Goal: Task Accomplishment & Management: Use online tool/utility

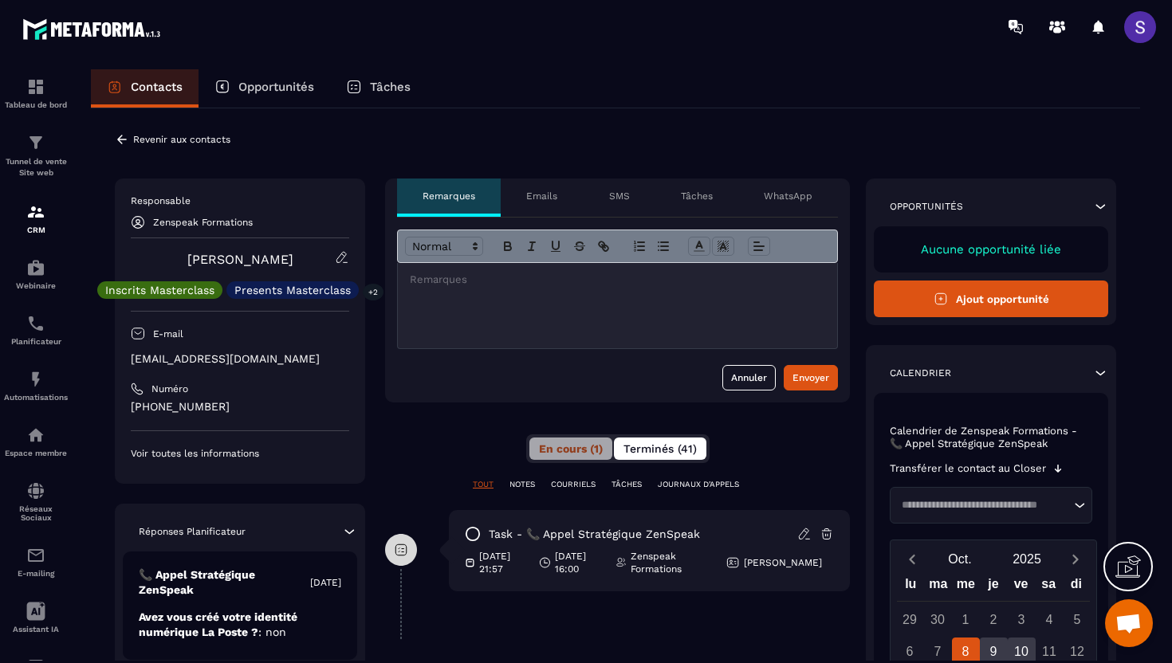
click at [641, 446] on span "Terminés (41)" at bounding box center [659, 448] width 73 height 13
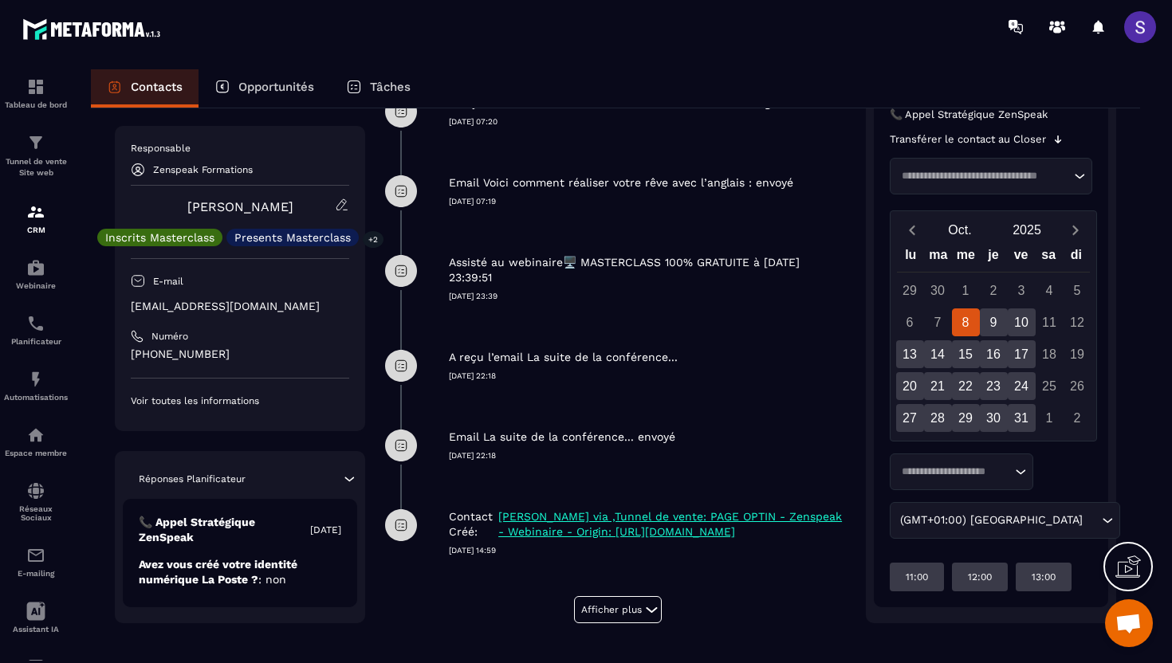
scroll to position [449, 0]
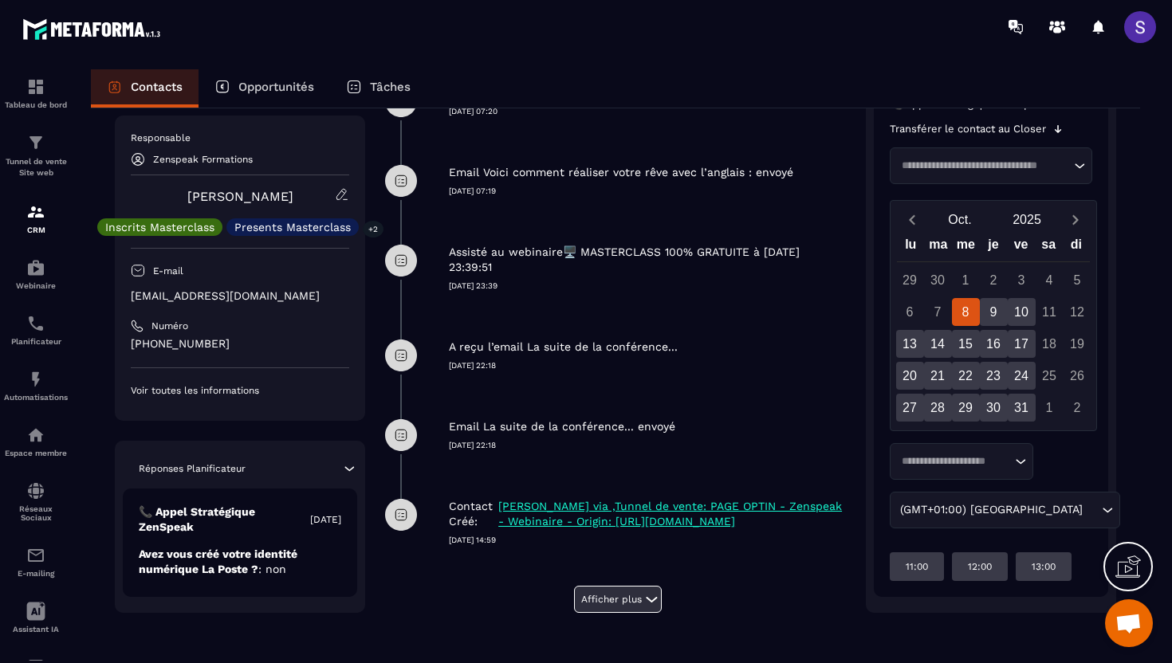
click at [627, 599] on button "Afficher plus" at bounding box center [618, 599] width 88 height 27
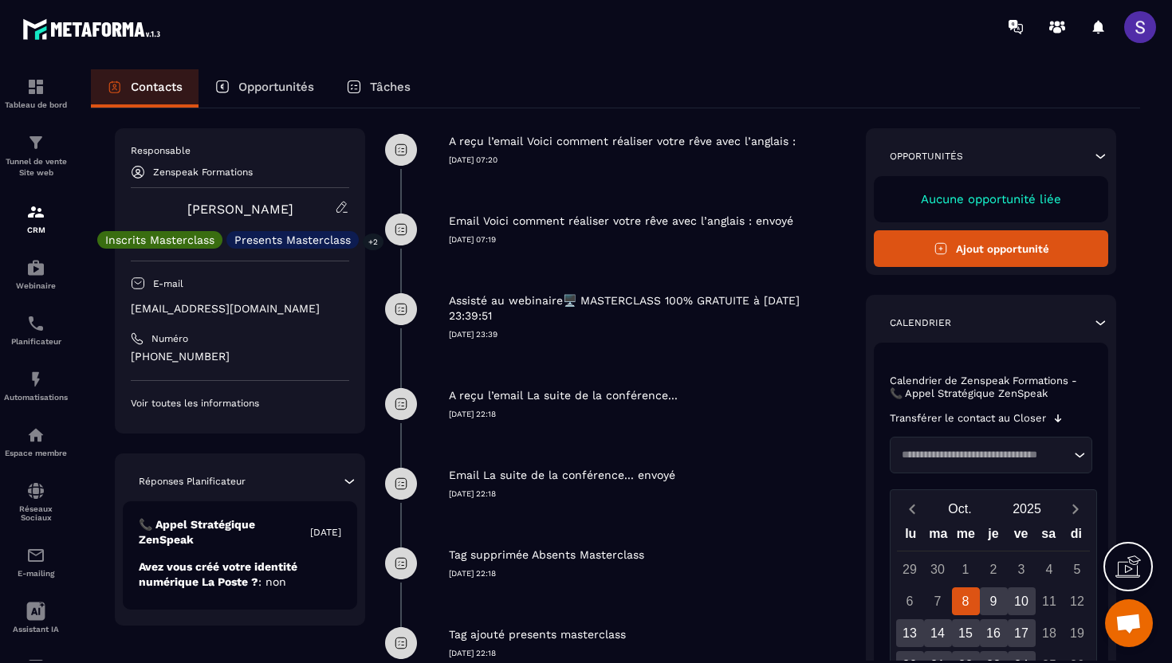
scroll to position [0, 0]
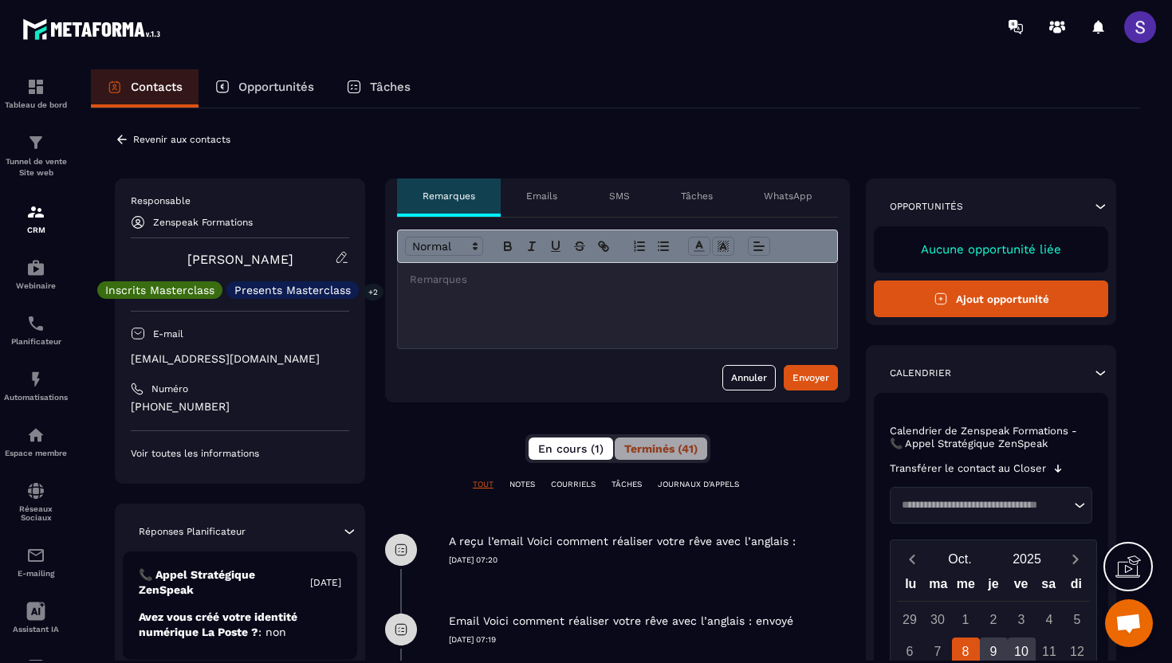
click at [558, 450] on span "En cours (1)" at bounding box center [570, 448] width 65 height 13
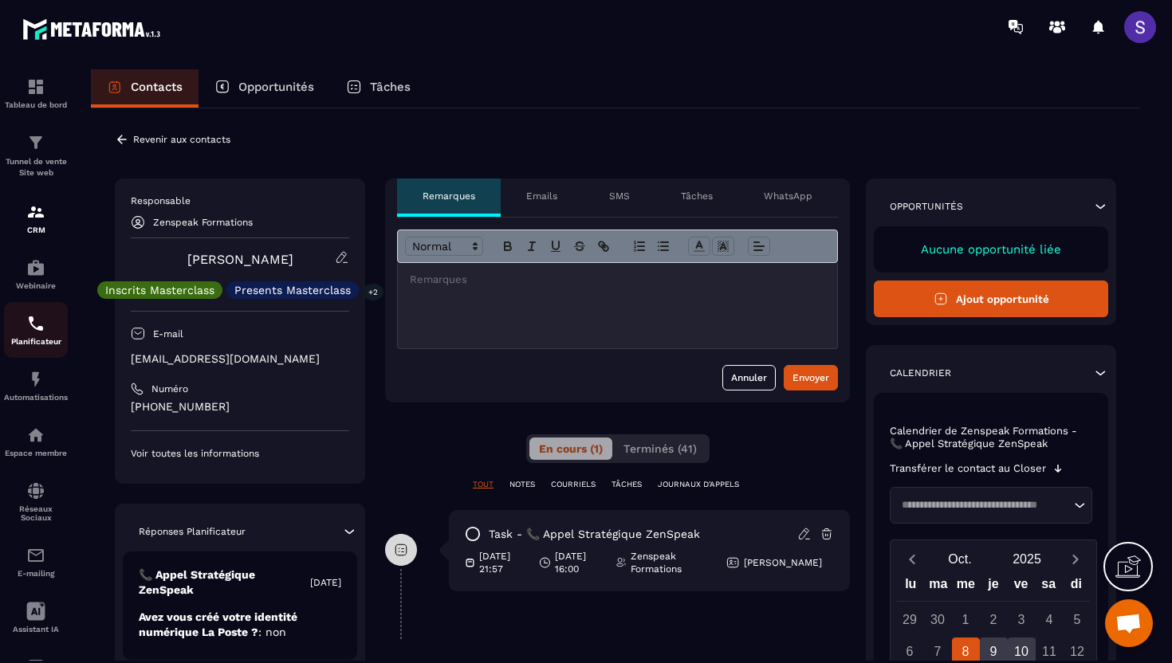
click at [18, 332] on div "Planificateur" at bounding box center [36, 330] width 64 height 32
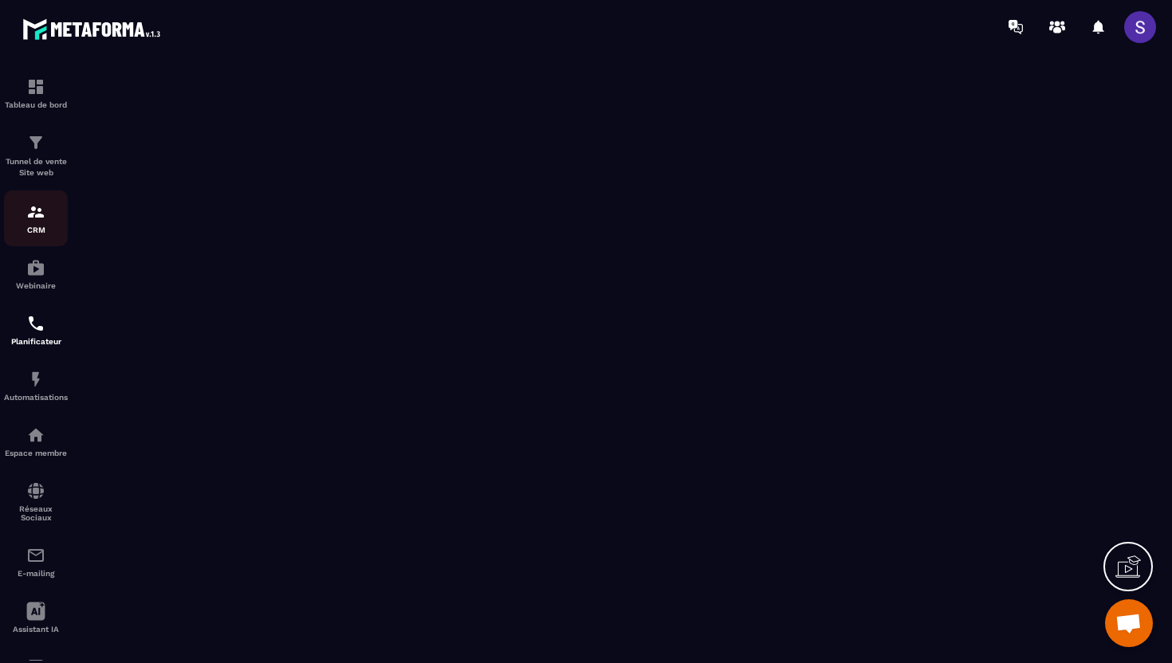
click at [37, 214] on img at bounding box center [35, 211] width 19 height 19
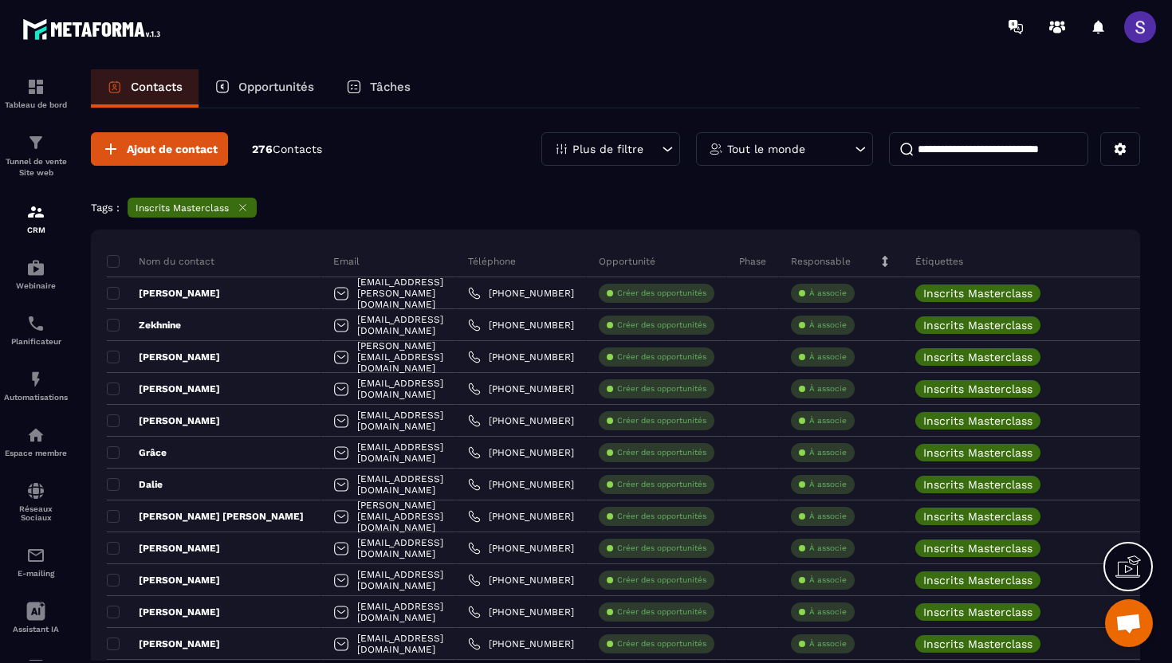
click at [958, 154] on input at bounding box center [988, 148] width 199 height 33
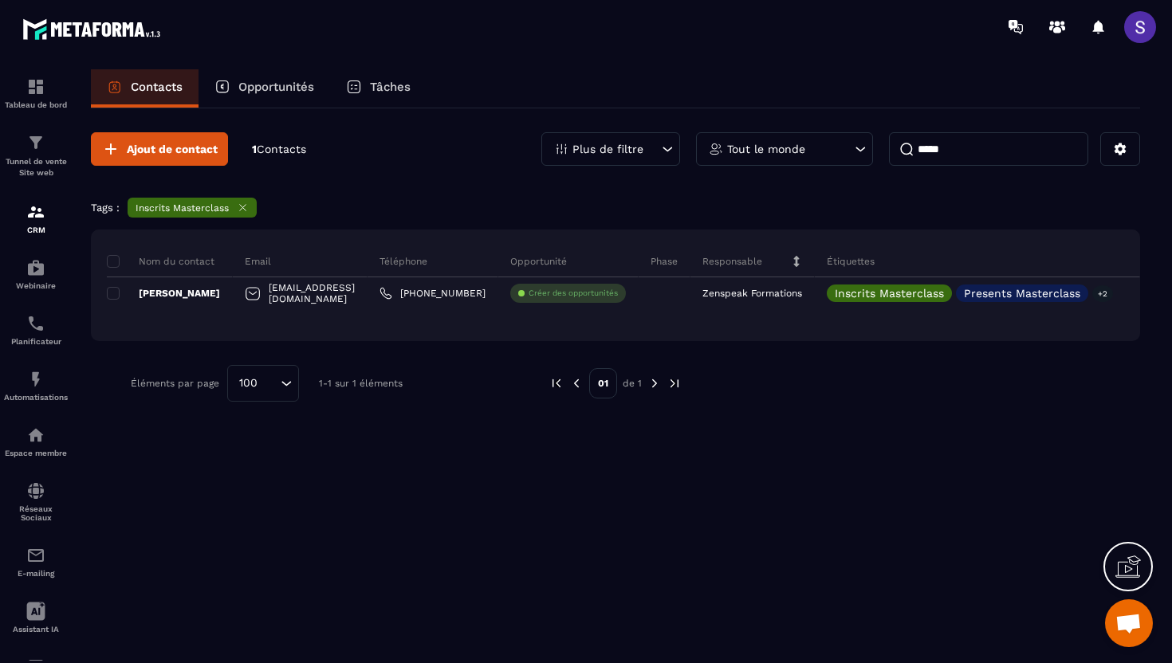
type input "*****"
click at [28, 339] on div "Planificateur" at bounding box center [36, 330] width 64 height 32
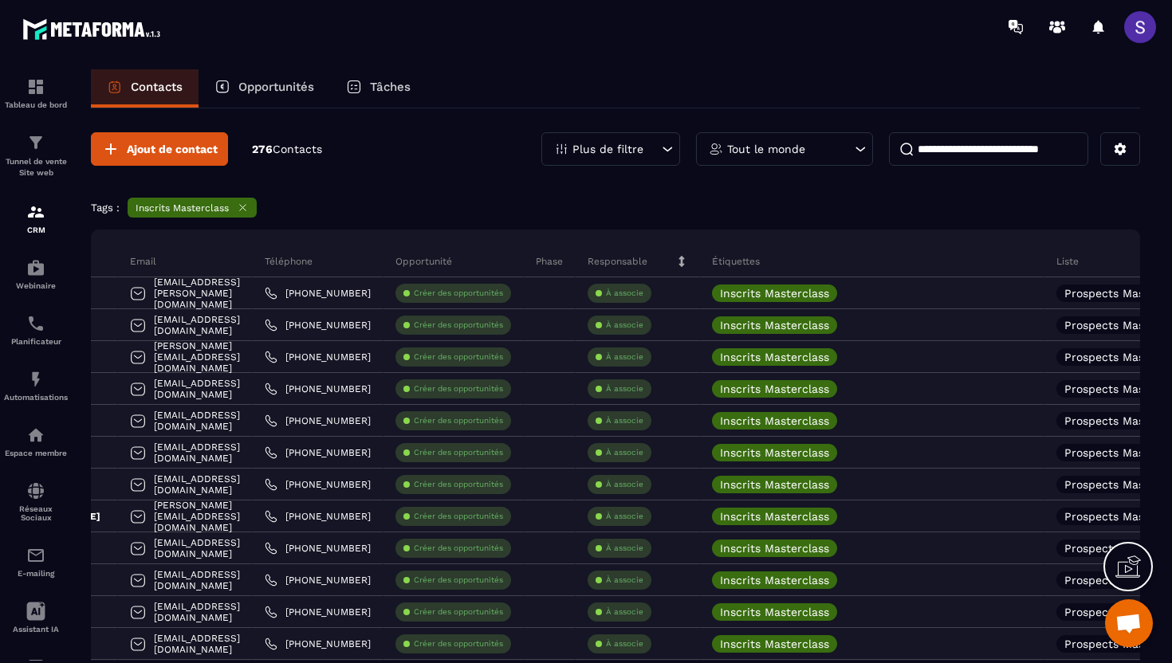
scroll to position [0, 583]
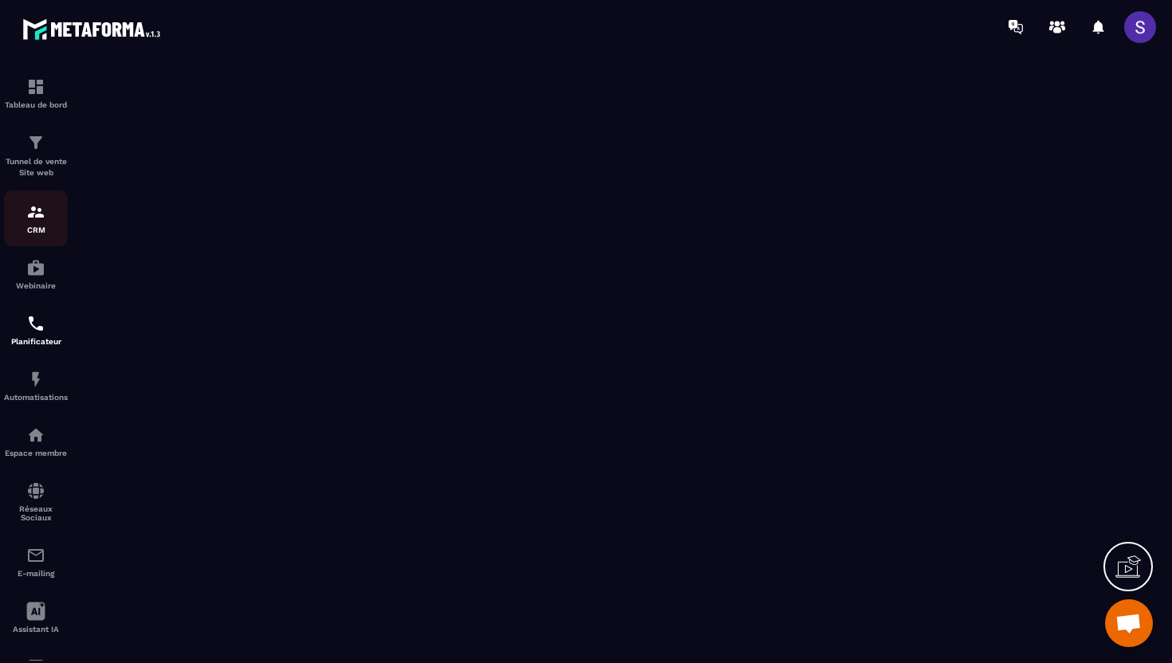
click at [33, 216] on img at bounding box center [35, 211] width 19 height 19
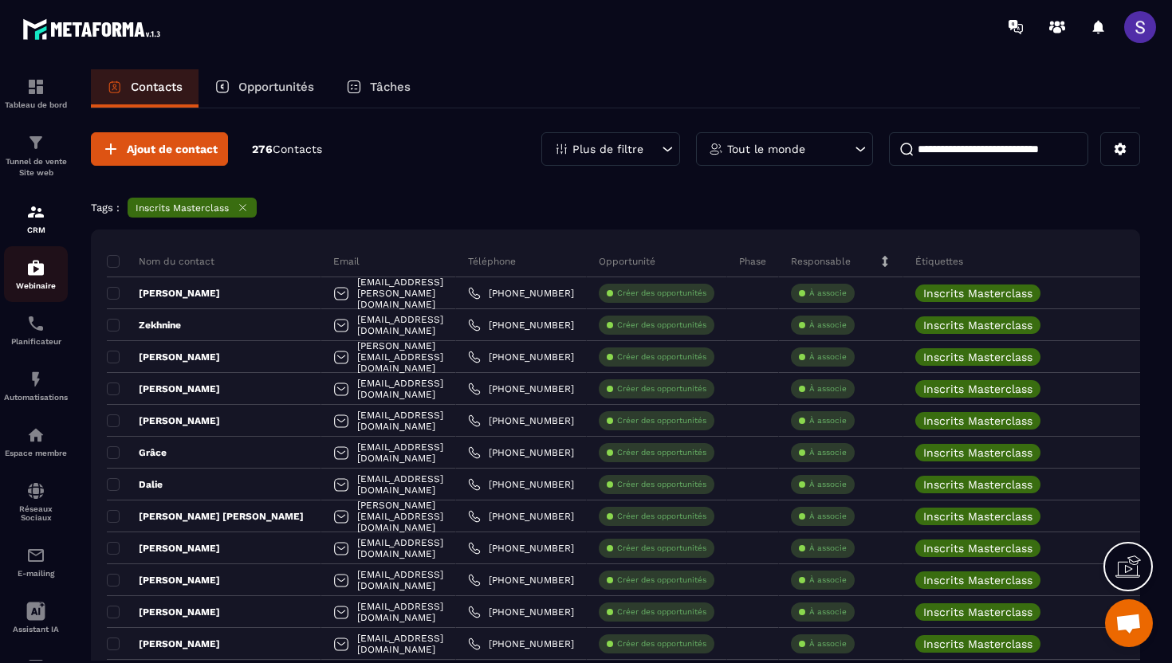
click at [37, 289] on p "Webinaire" at bounding box center [36, 285] width 64 height 9
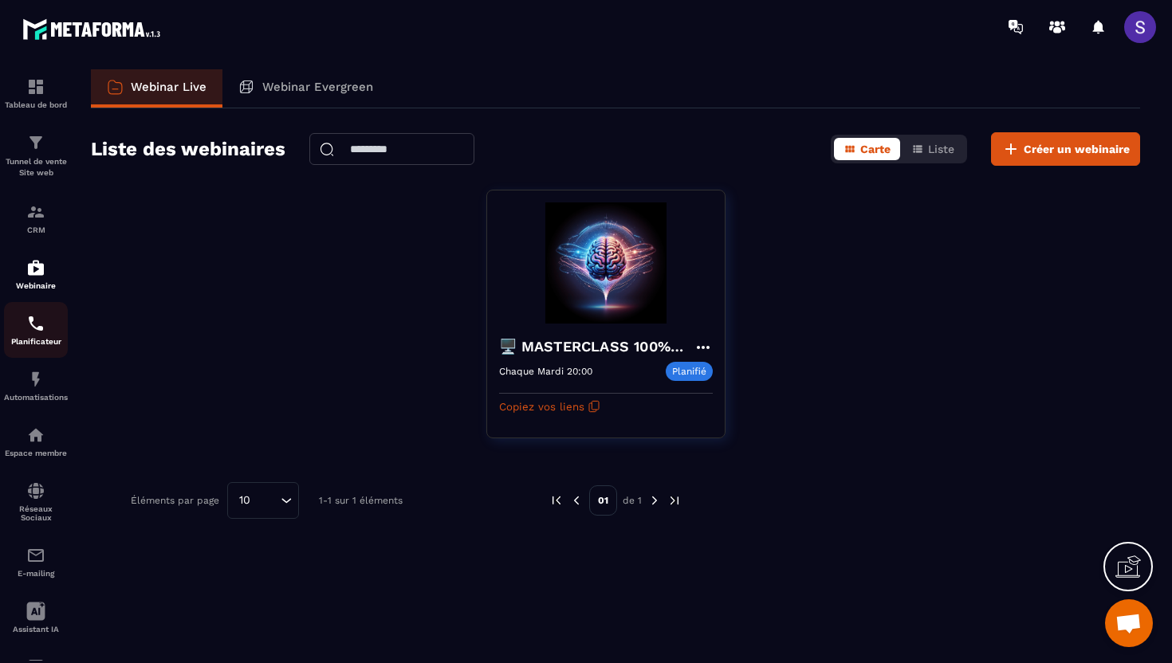
click at [43, 342] on p "Planificateur" at bounding box center [36, 341] width 64 height 9
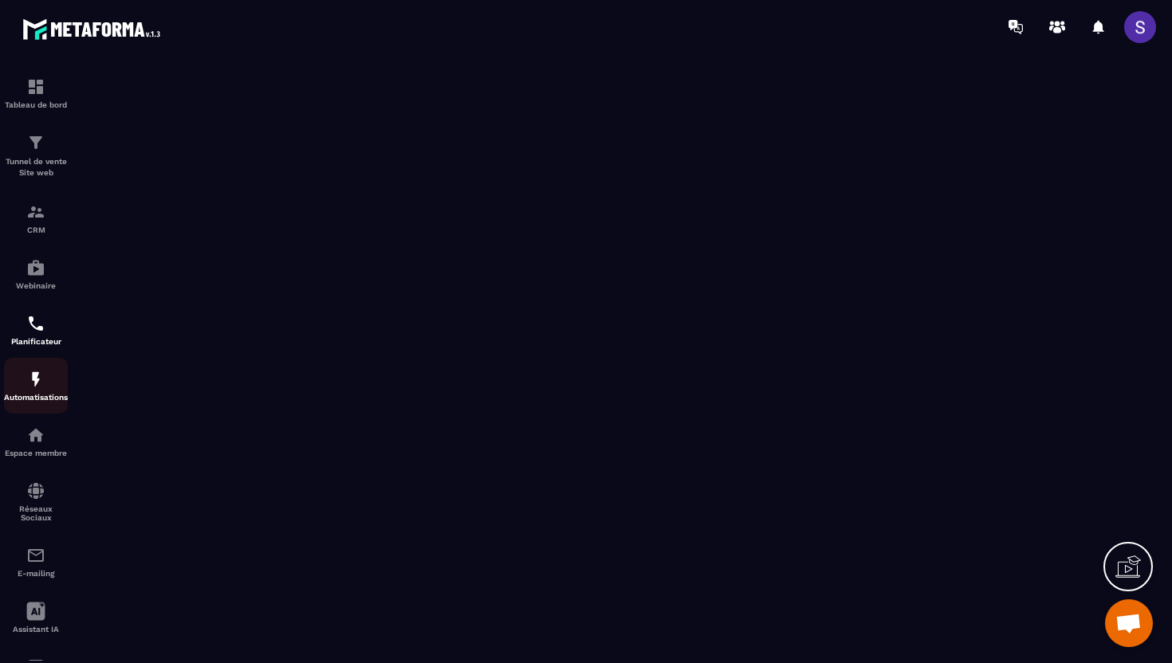
click at [49, 381] on div "Automatisations" at bounding box center [36, 386] width 64 height 32
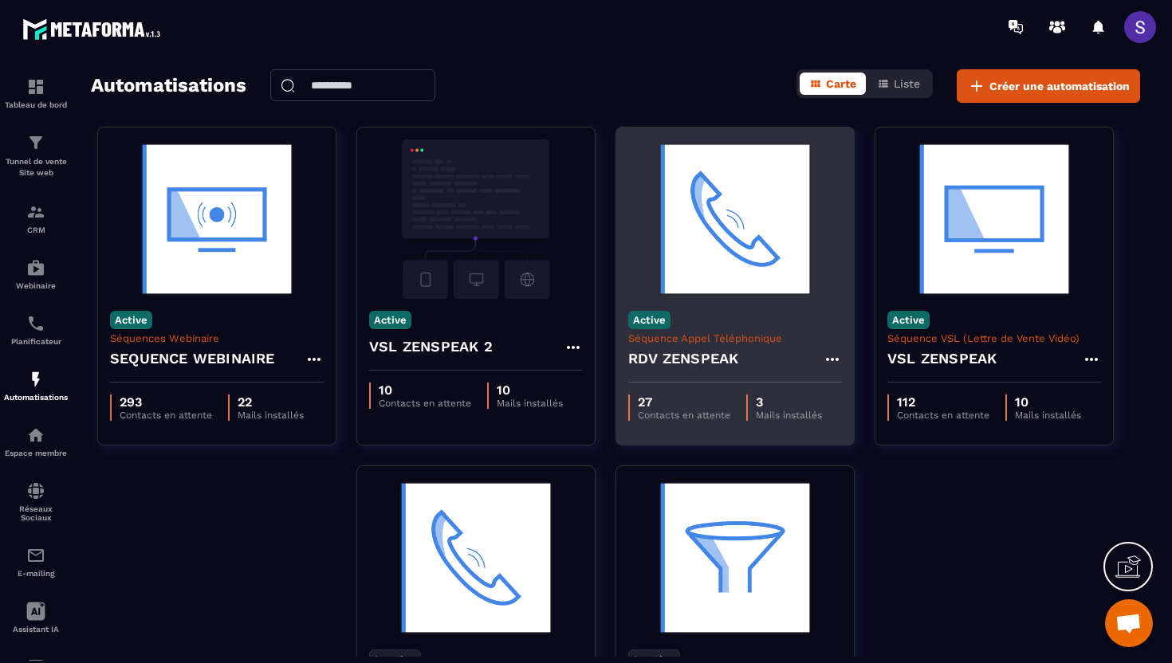
click at [729, 335] on p "Séquence Appel Téléphonique" at bounding box center [735, 338] width 214 height 12
click at [699, 368] on h4 "RDV ZENSPEAK" at bounding box center [683, 359] width 110 height 22
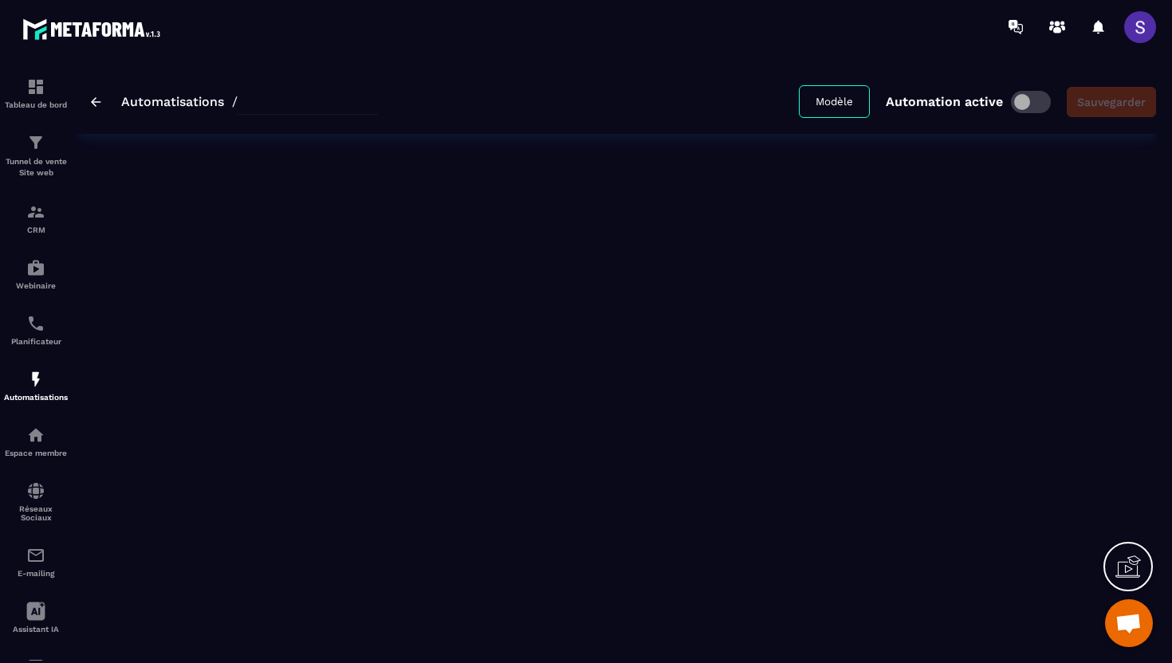
type input "**********"
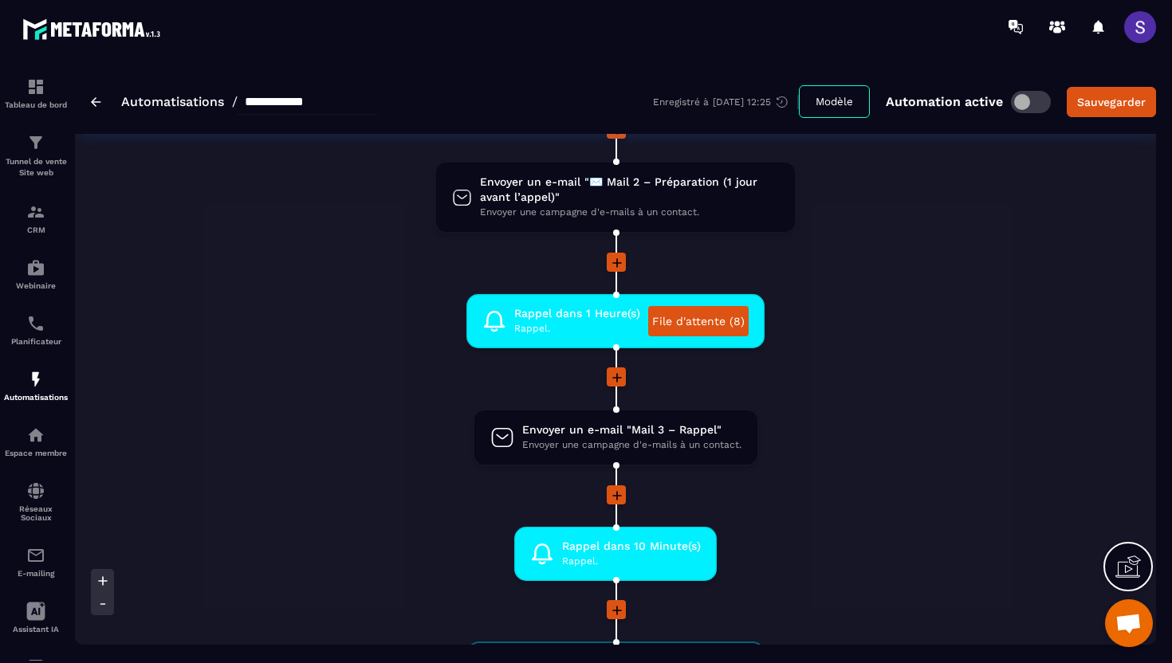
scroll to position [1083, 0]
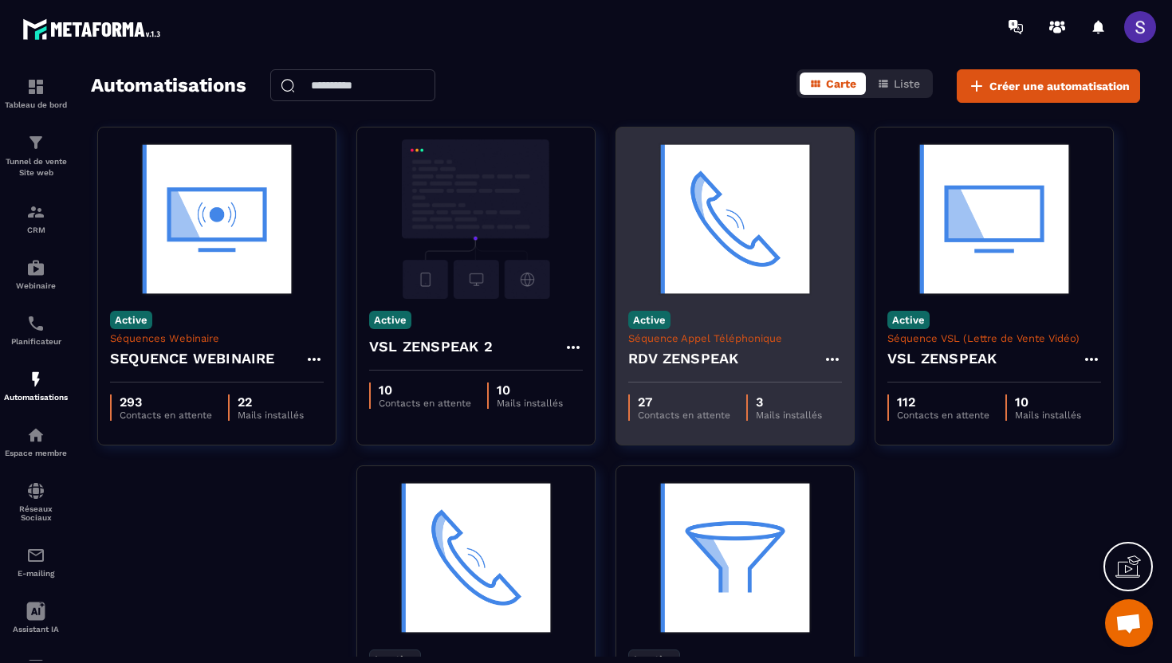
click at [733, 383] on div "27 Contacts en attente 3 Mails installés" at bounding box center [735, 408] width 238 height 50
click at [717, 355] on h4 "RDV ZENSPEAK" at bounding box center [683, 359] width 110 height 22
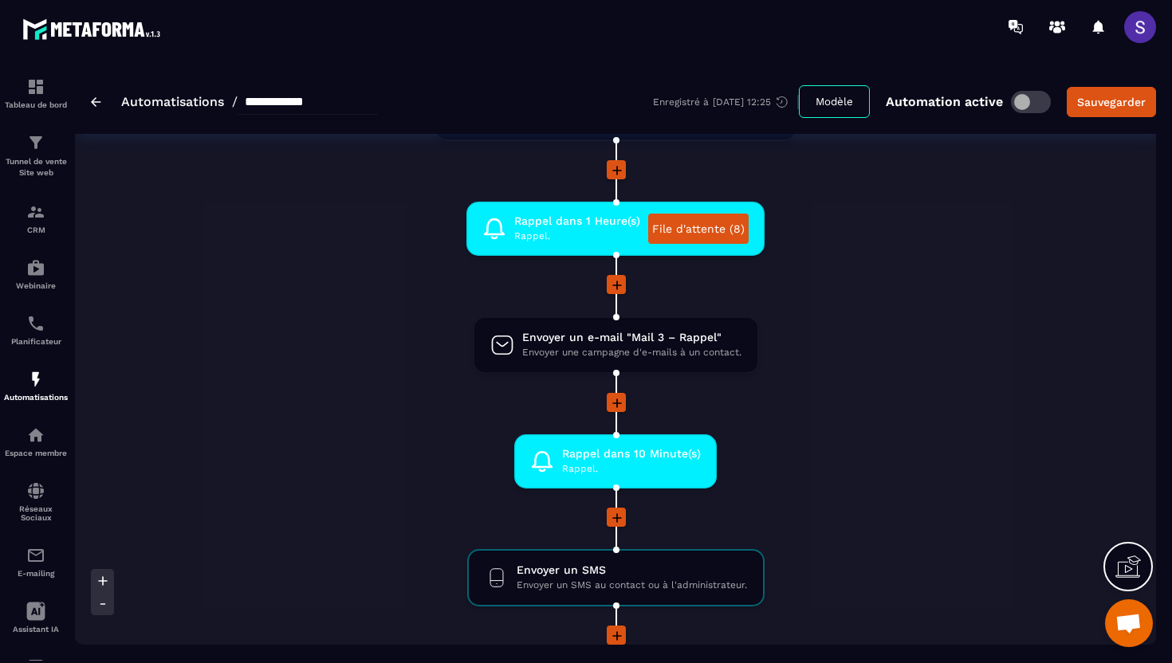
scroll to position [868, 0]
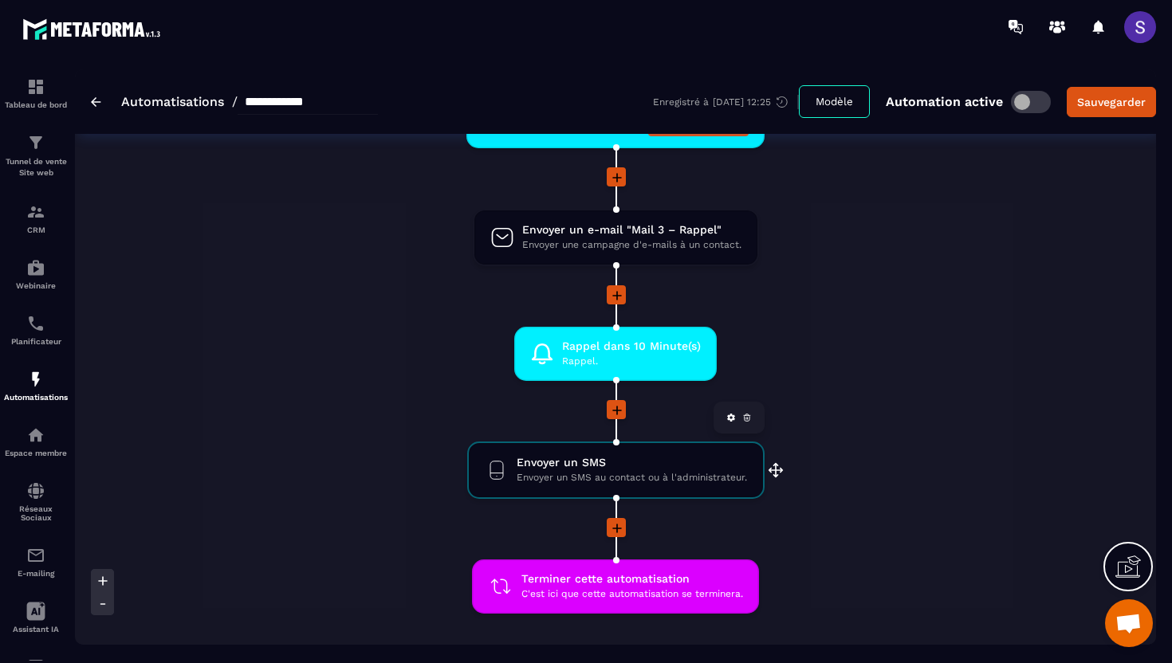
click at [703, 470] on span "Envoyer un SMS" at bounding box center [631, 462] width 230 height 15
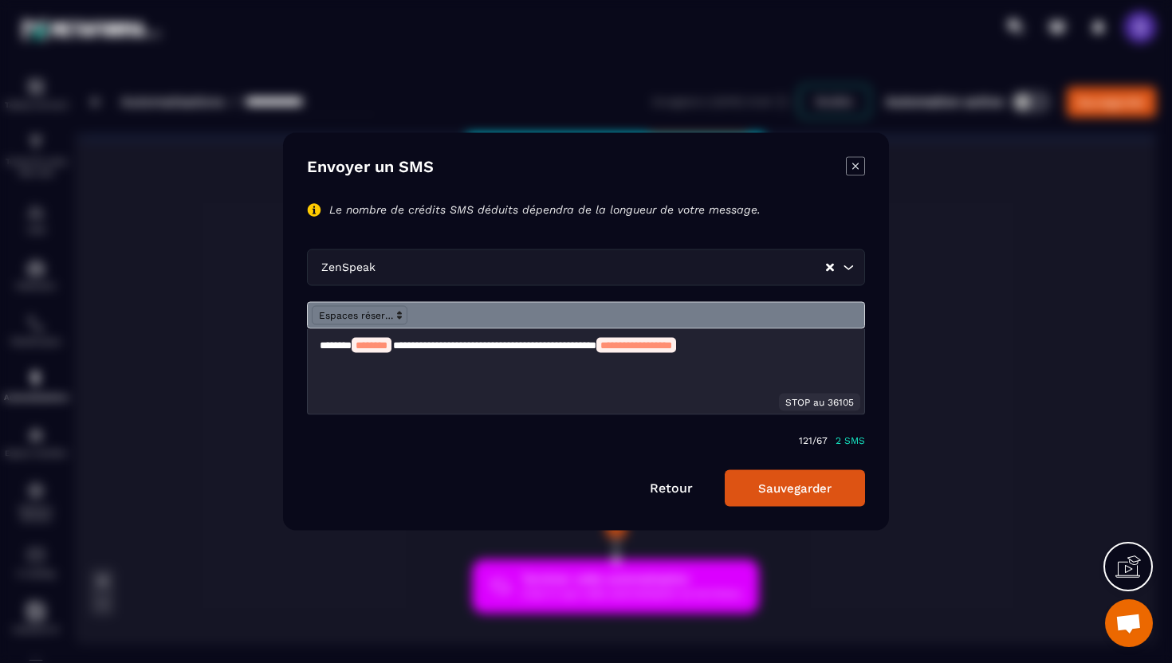
click at [930, 344] on div "Modal window" at bounding box center [586, 331] width 1172 height 663
click at [854, 168] on icon "Modal window" at bounding box center [855, 166] width 19 height 19
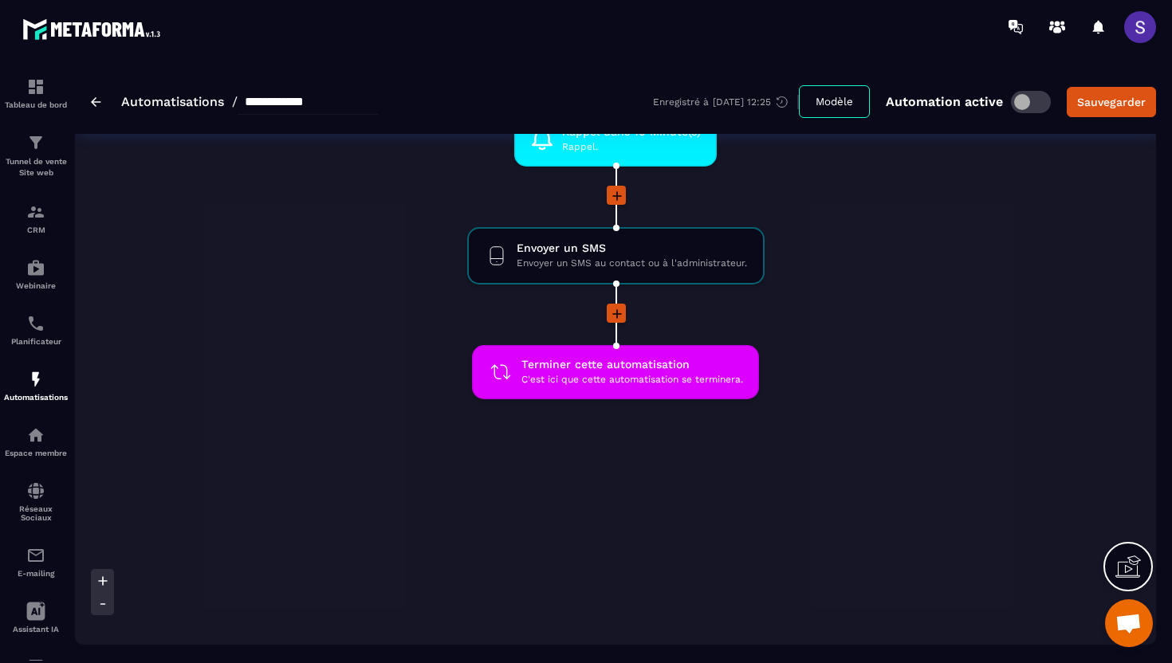
scroll to position [0, 0]
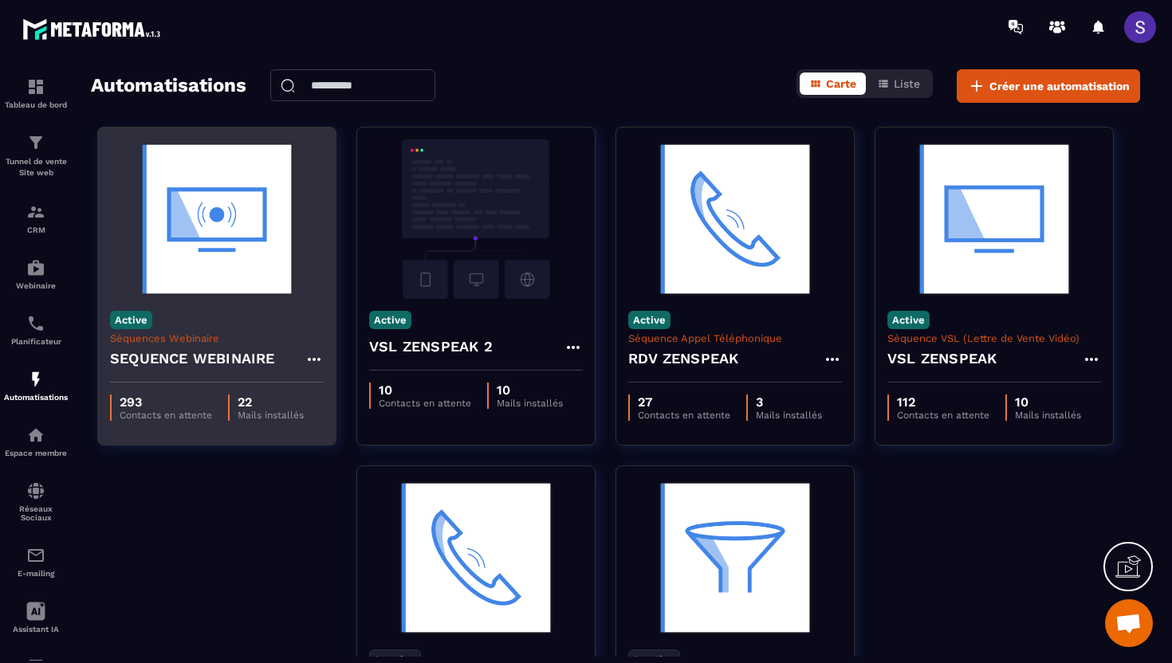
click at [253, 359] on h4 "SEQUENCE WEBINAIRE" at bounding box center [192, 359] width 165 height 22
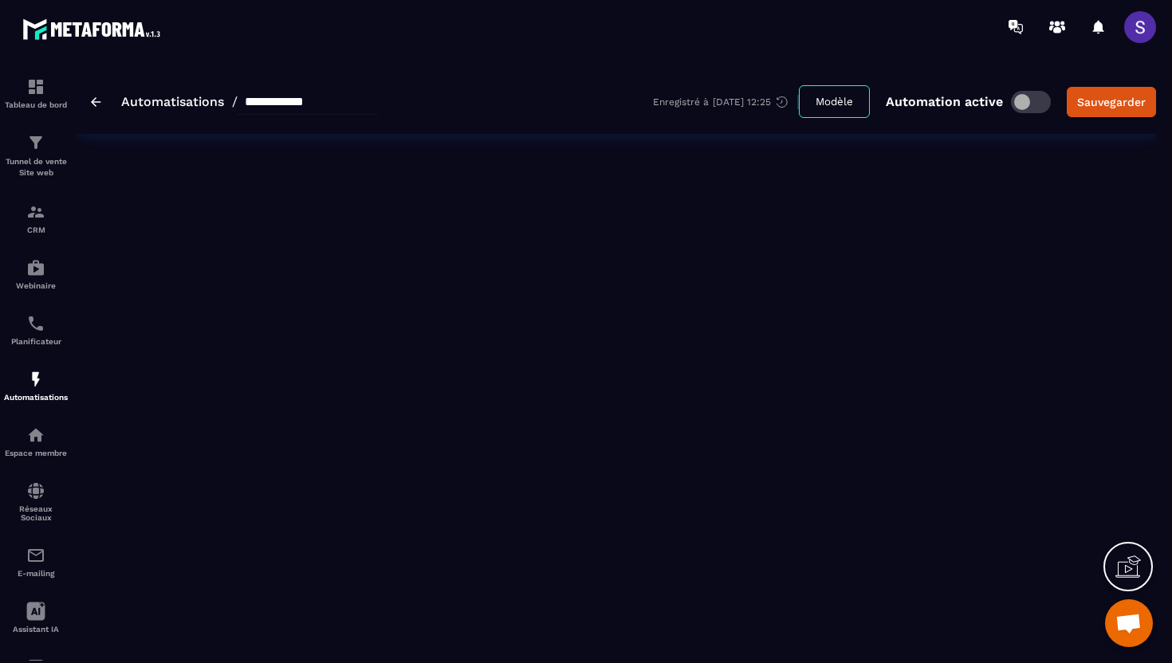
type input "**********"
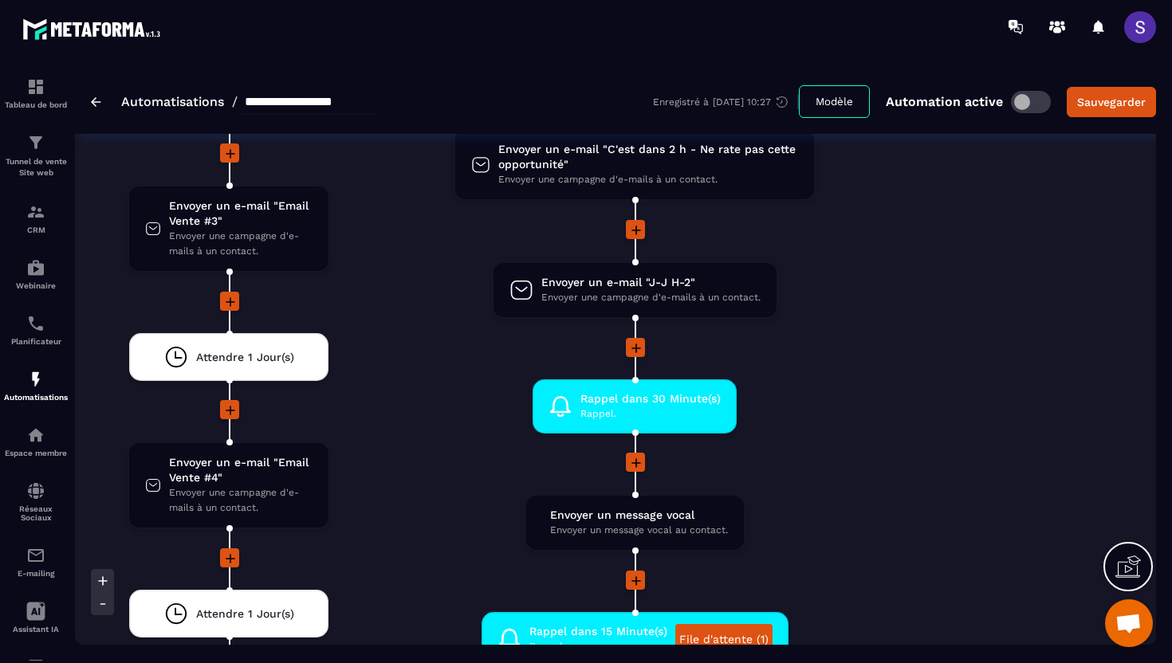
scroll to position [3823, 0]
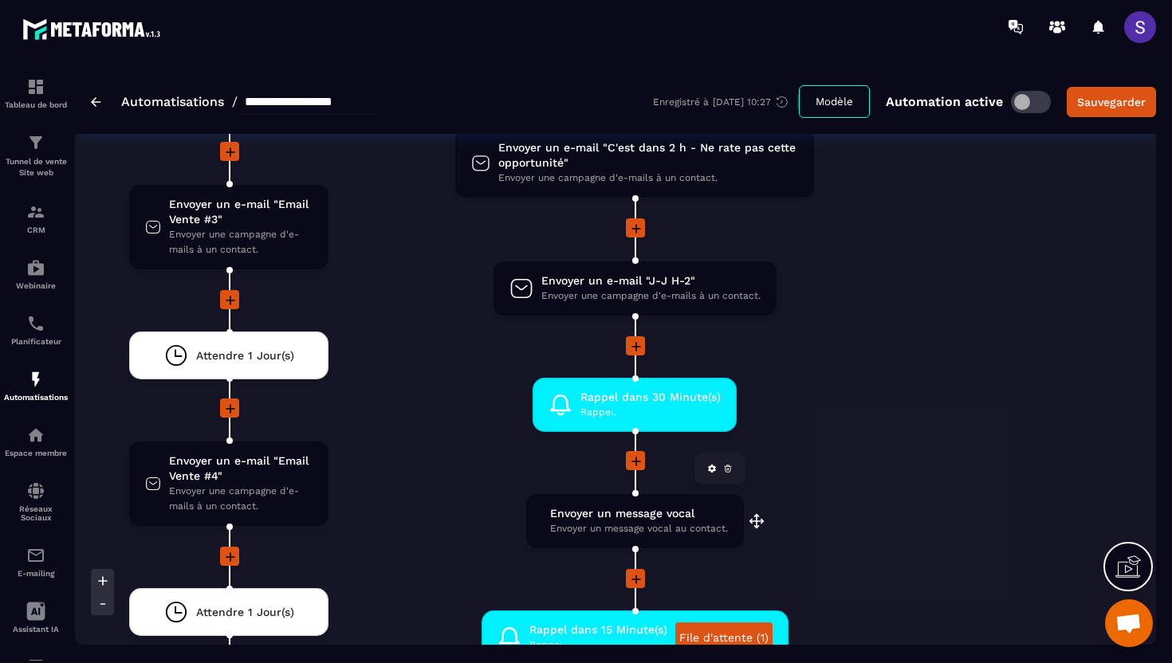
click at [652, 523] on span "Envoyer un message vocal au contact." at bounding box center [639, 528] width 178 height 15
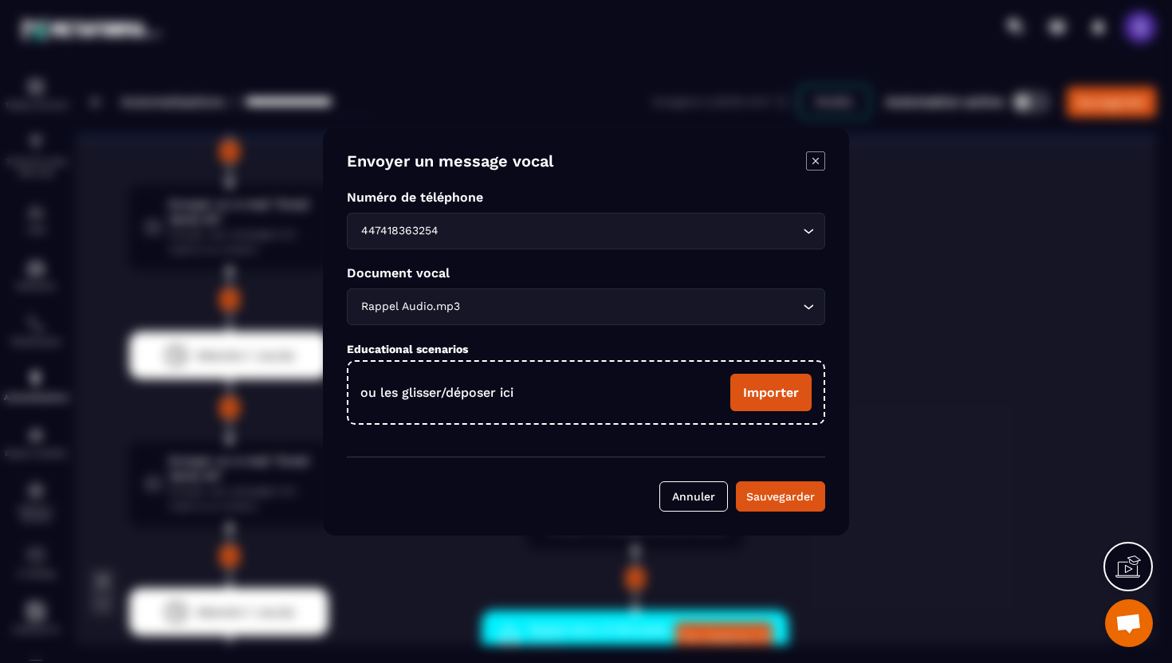
click at [816, 158] on icon "Modal window" at bounding box center [815, 160] width 19 height 19
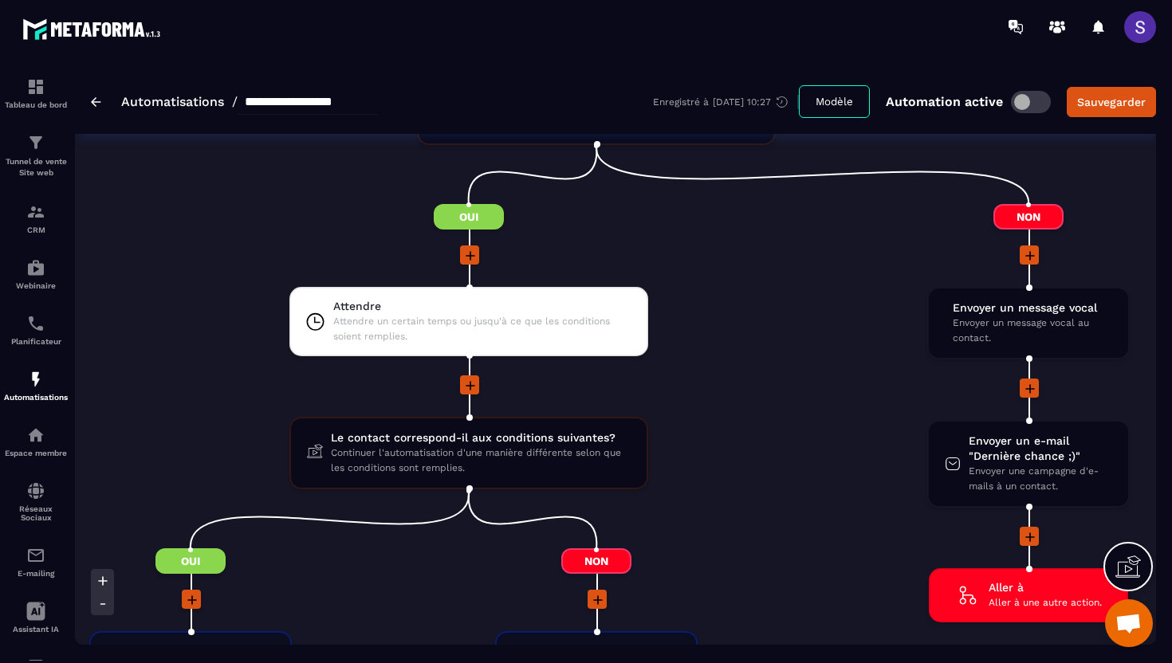
scroll to position [2587, 0]
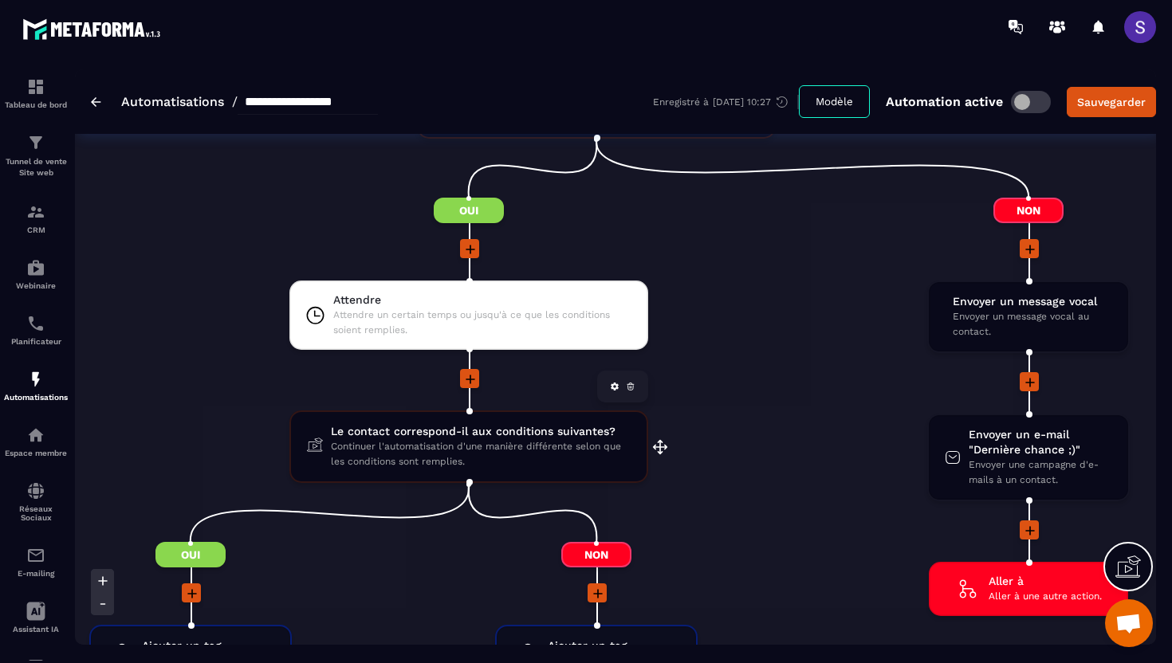
click at [505, 450] on span "Continuer l'automatisation d'une manière différente selon que les conditions so…" at bounding box center [481, 454] width 300 height 30
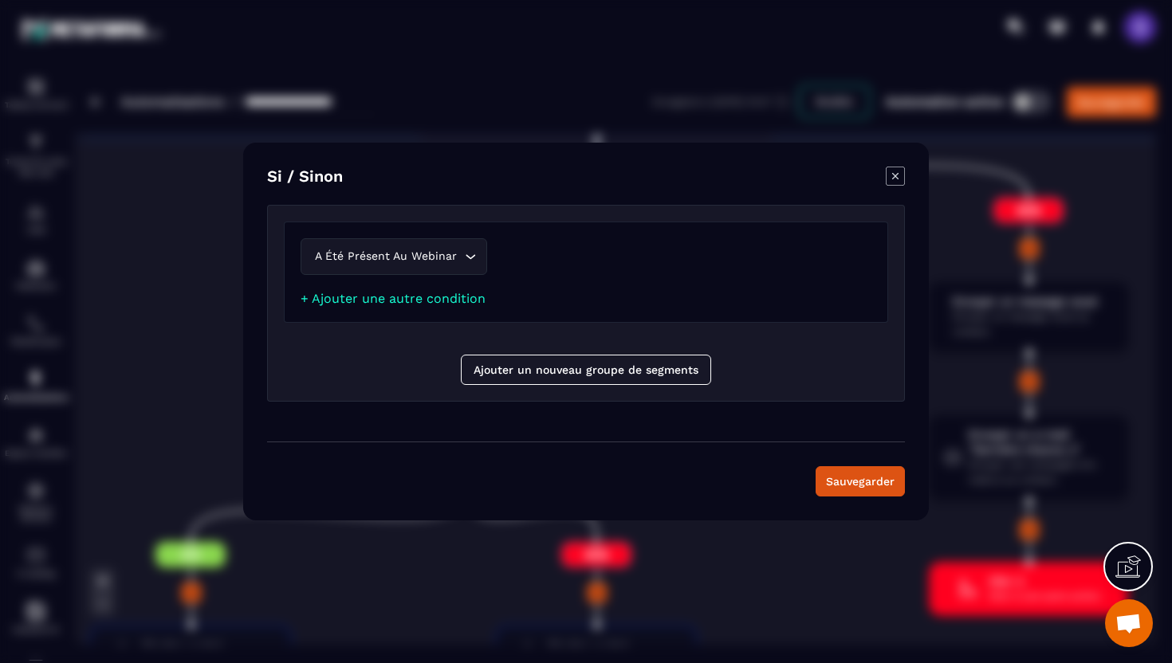
click at [738, 591] on div "Modal window" at bounding box center [586, 331] width 1172 height 663
click at [896, 178] on icon "Modal window" at bounding box center [895, 176] width 19 height 19
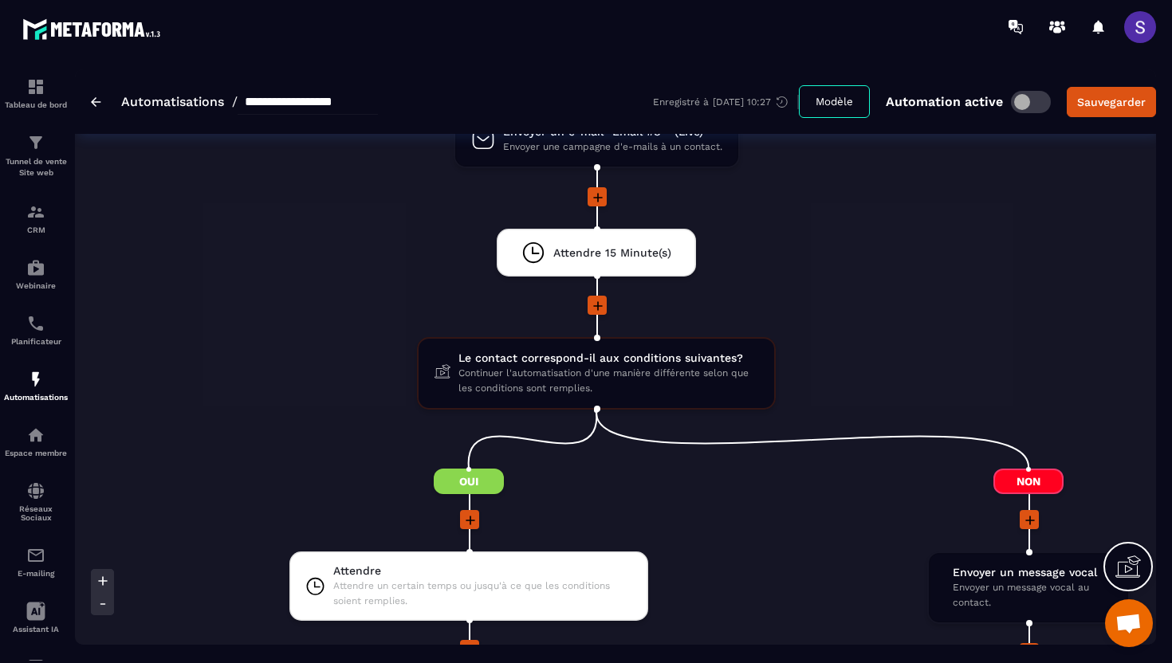
scroll to position [2315, 0]
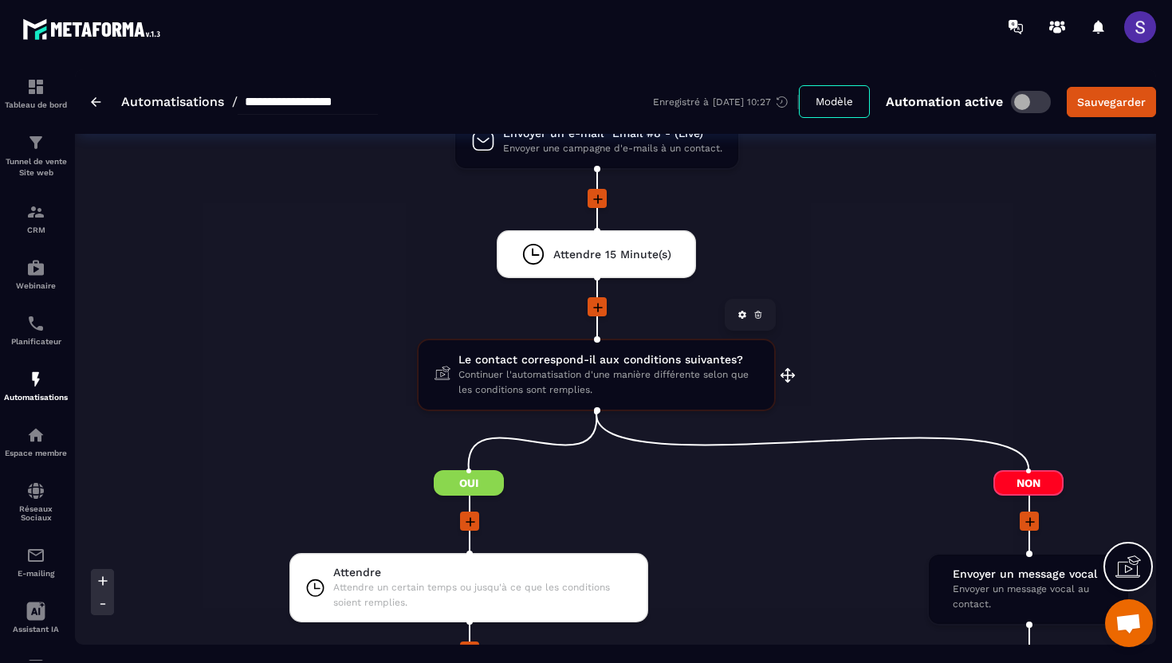
click at [596, 362] on span "Le contact correspond-il aux conditions suivantes?" at bounding box center [608, 359] width 300 height 15
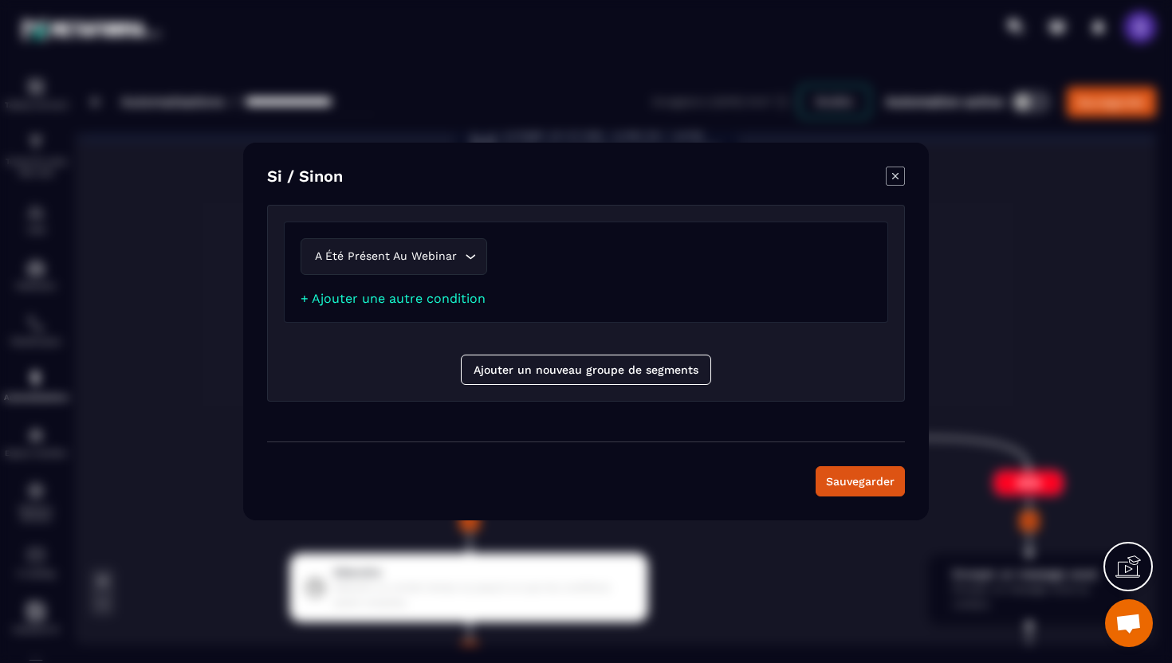
click at [896, 172] on icon "Modal window" at bounding box center [895, 176] width 19 height 19
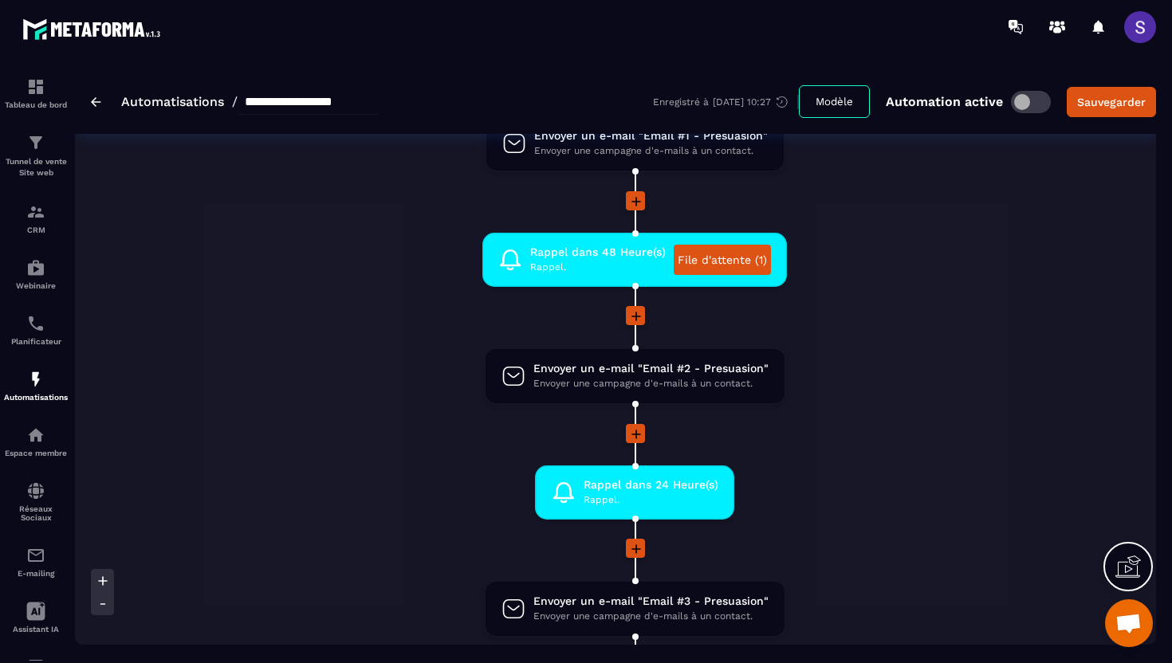
scroll to position [0, 0]
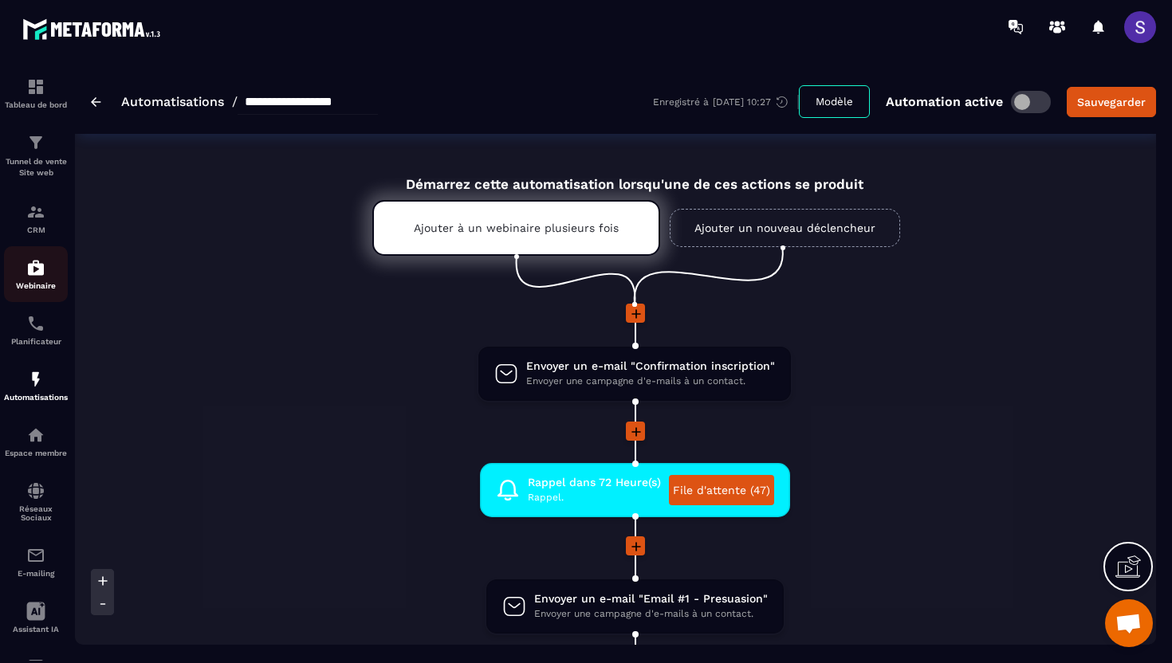
click at [36, 269] on img at bounding box center [35, 267] width 19 height 19
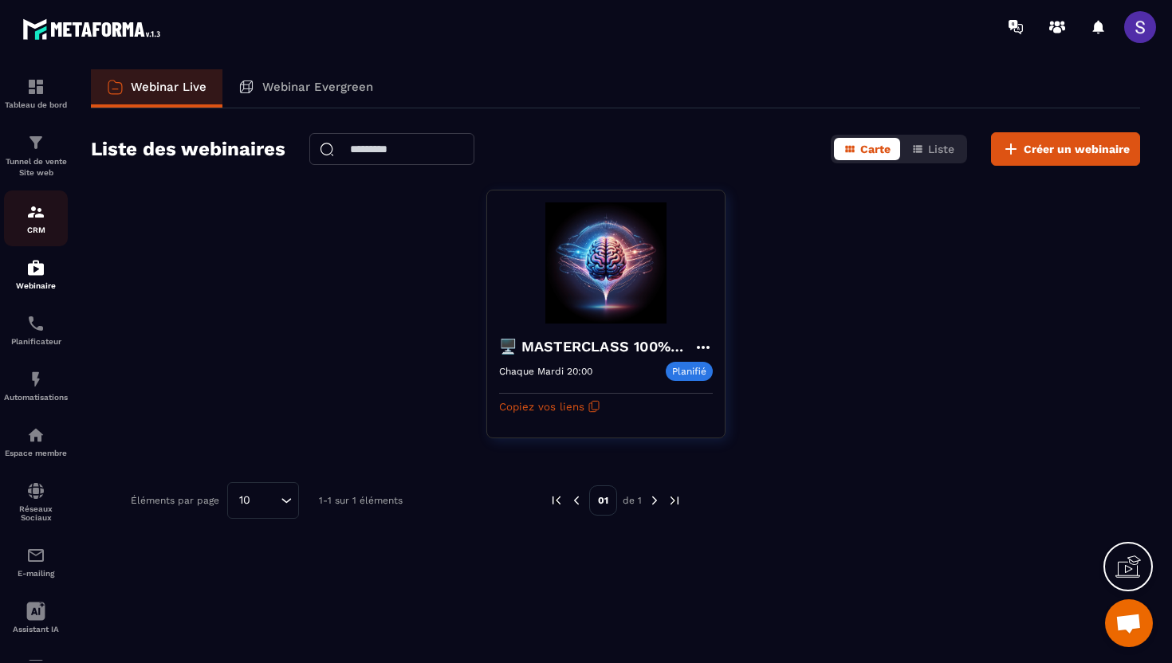
click at [47, 211] on div "CRM" at bounding box center [36, 218] width 64 height 32
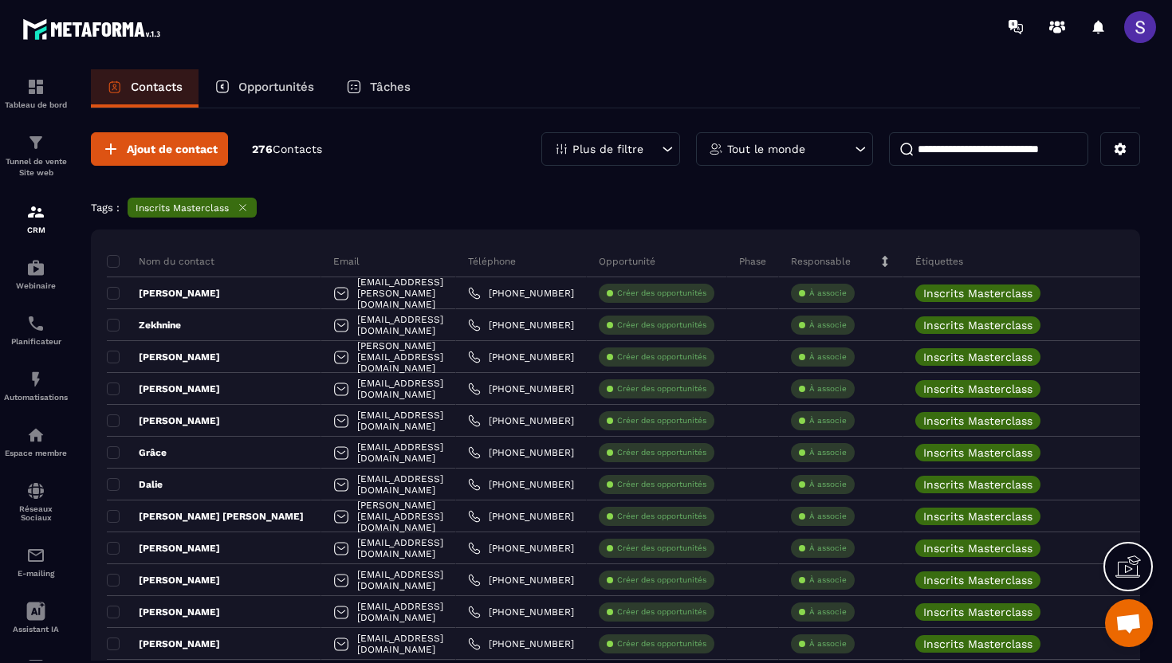
click at [371, 79] on div "Tâches" at bounding box center [378, 88] width 96 height 38
